Goal: Transaction & Acquisition: Purchase product/service

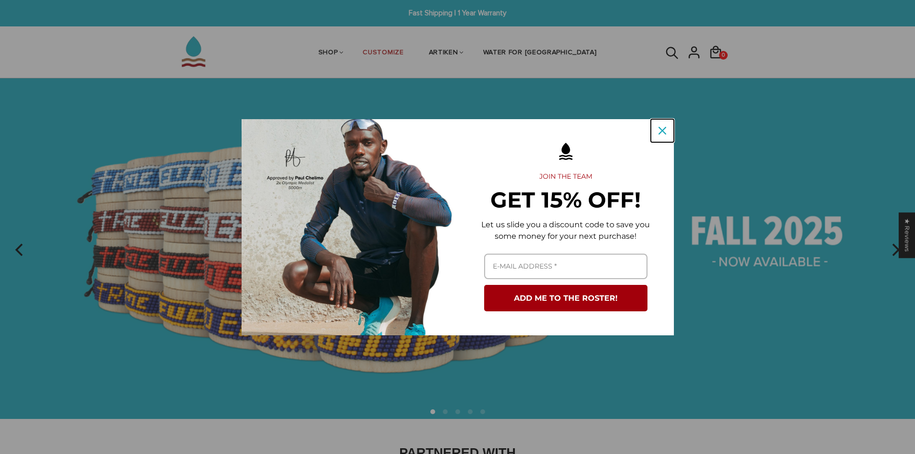
click at [668, 131] on div "Close" at bounding box center [662, 130] width 15 height 15
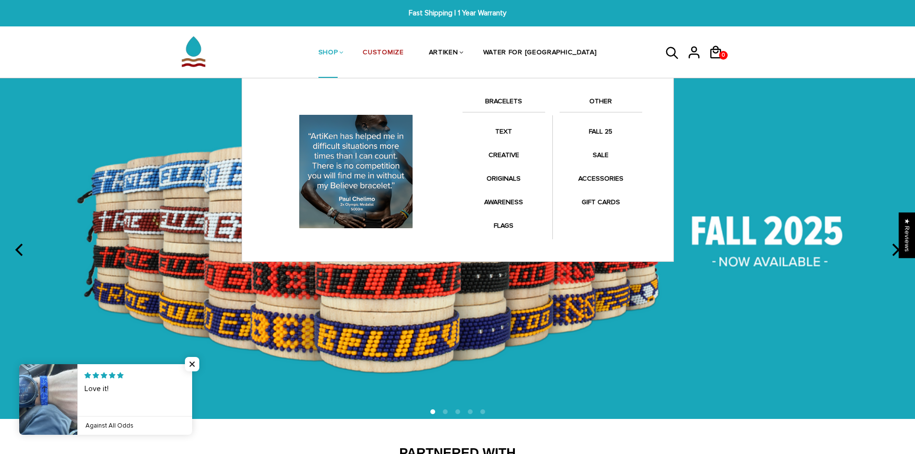
click at [509, 102] on link "BRACELETS" at bounding box center [504, 104] width 83 height 16
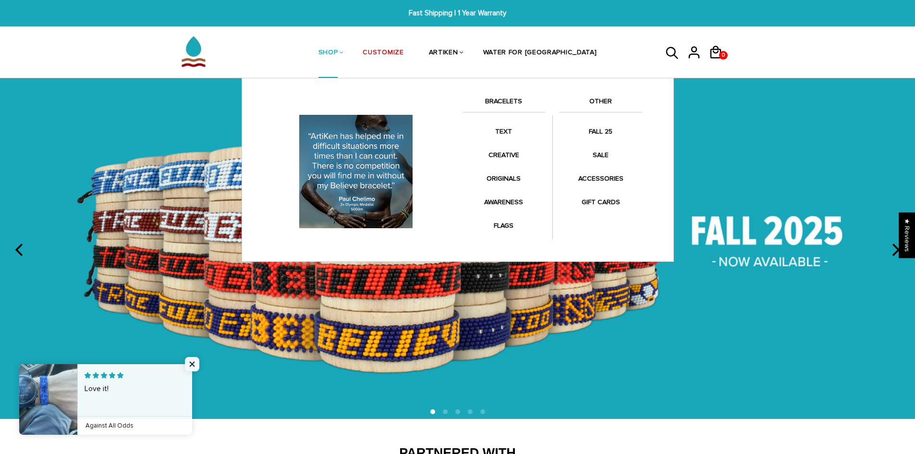
click at [508, 100] on link "BRACELETS" at bounding box center [504, 104] width 83 height 16
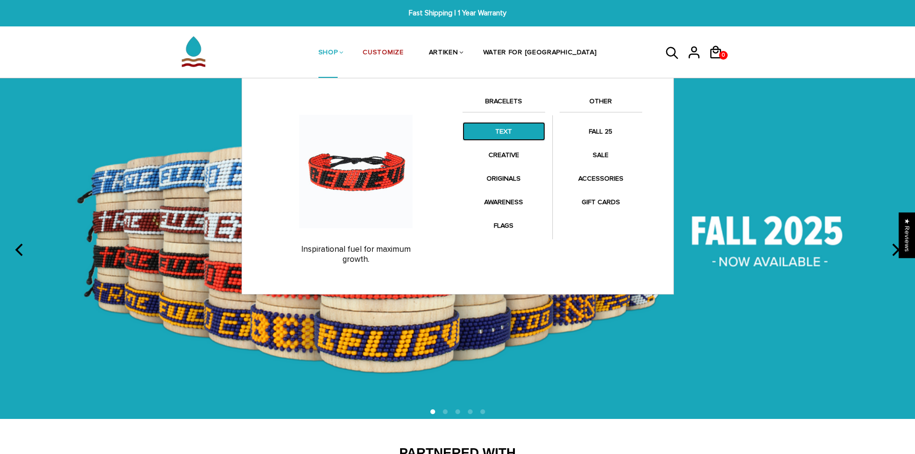
click at [511, 136] on link "TEXT" at bounding box center [504, 131] width 83 height 19
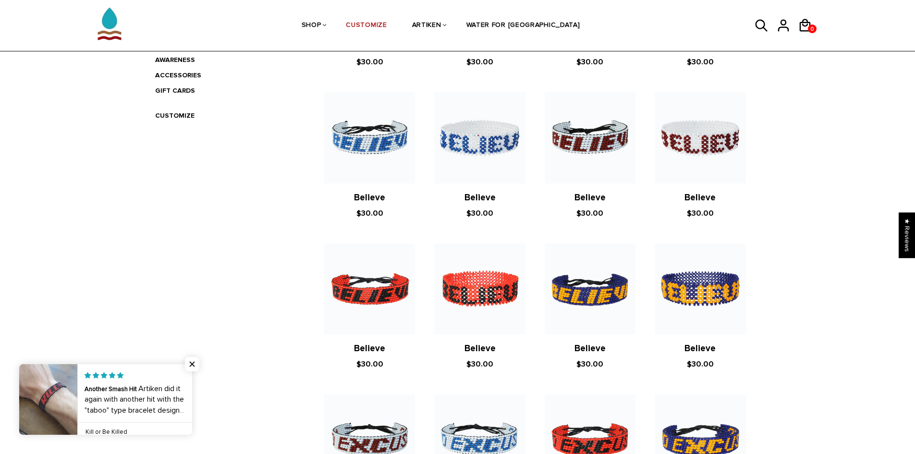
scroll to position [146, 0]
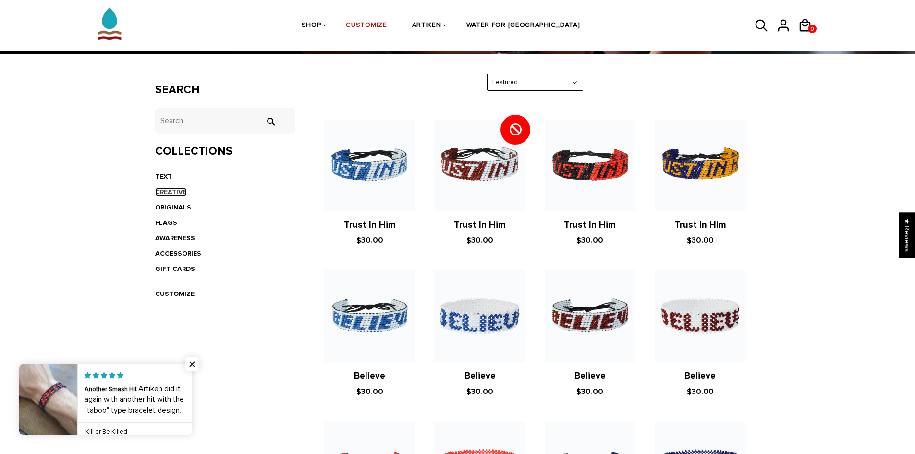
click at [173, 191] on link "CREATIVE" at bounding box center [171, 192] width 32 height 8
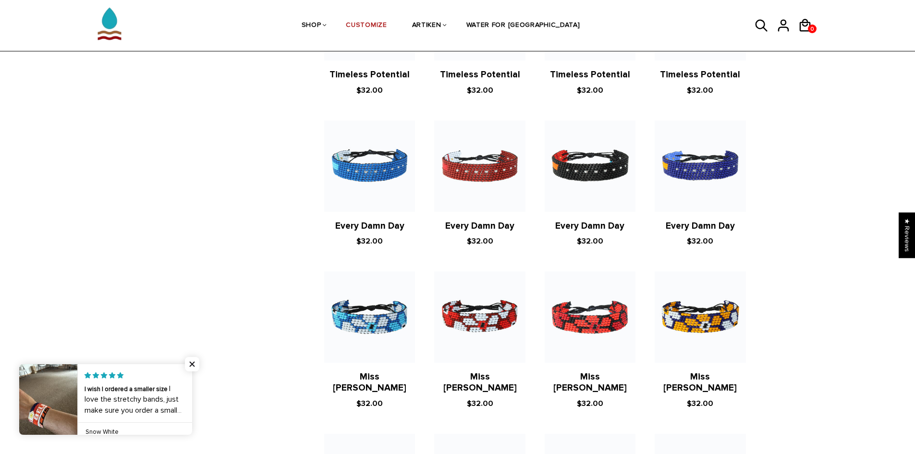
scroll to position [625, 0]
